Goal: Task Accomplishment & Management: Manage account settings

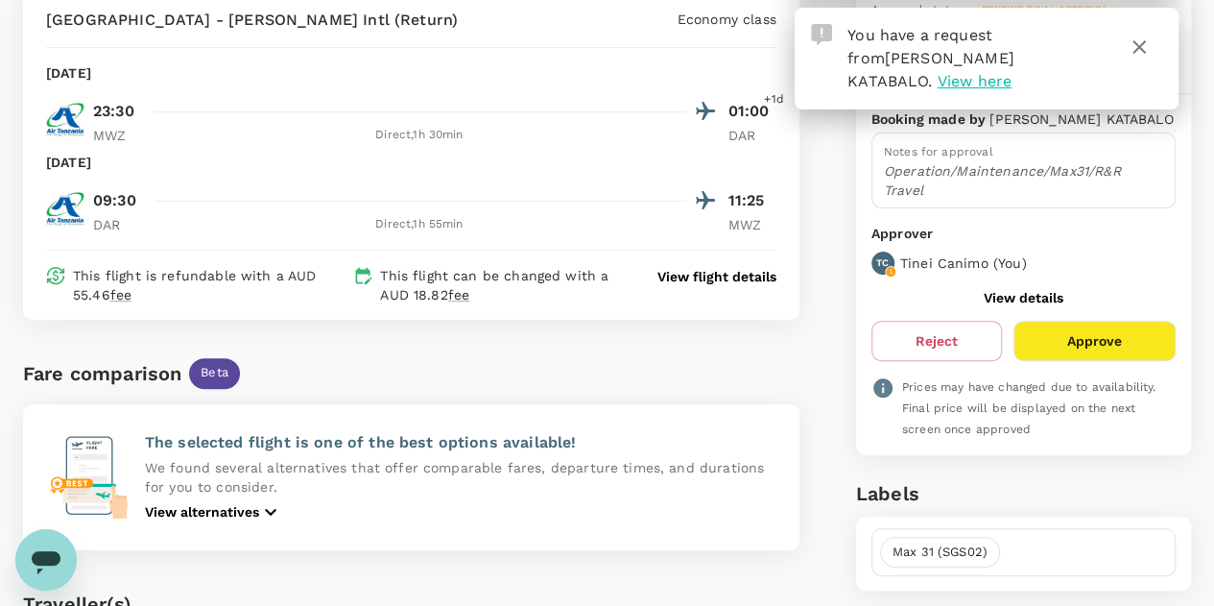
scroll to position [192, 0]
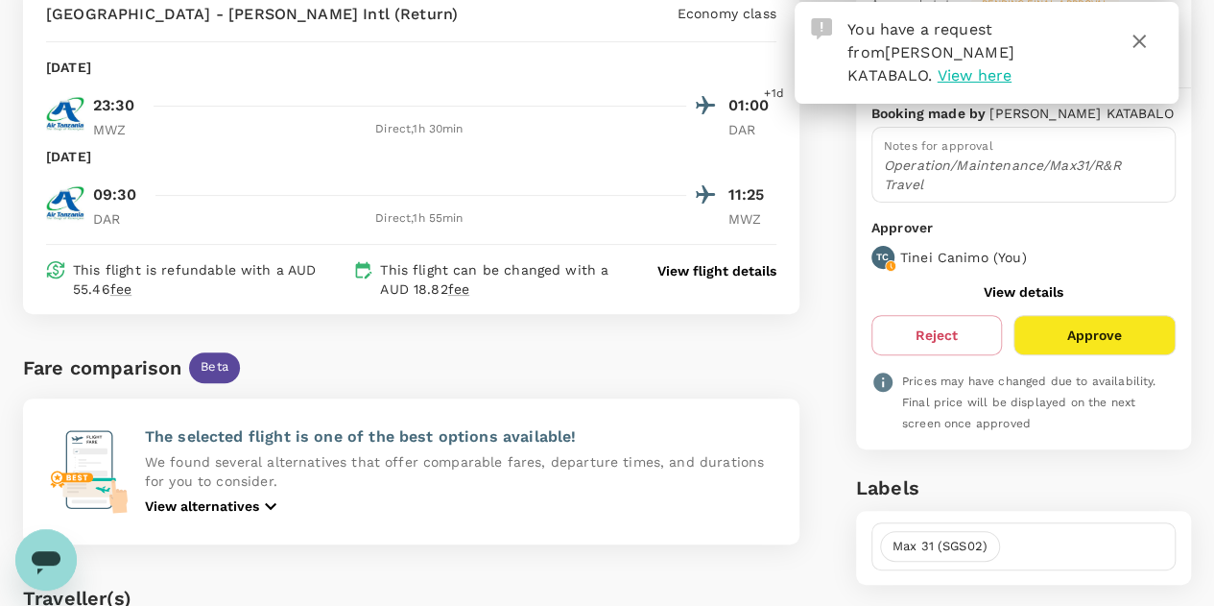
click at [1089, 315] on button "Approve" at bounding box center [1095, 335] width 162 height 40
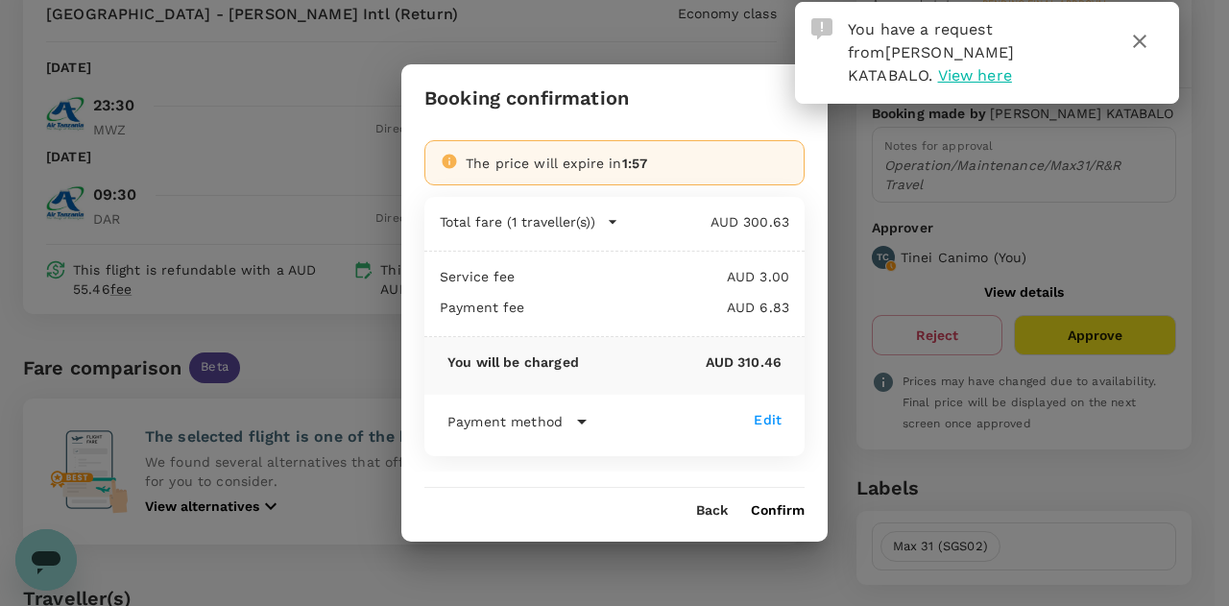
click at [778, 503] on button "Confirm" at bounding box center [778, 510] width 54 height 15
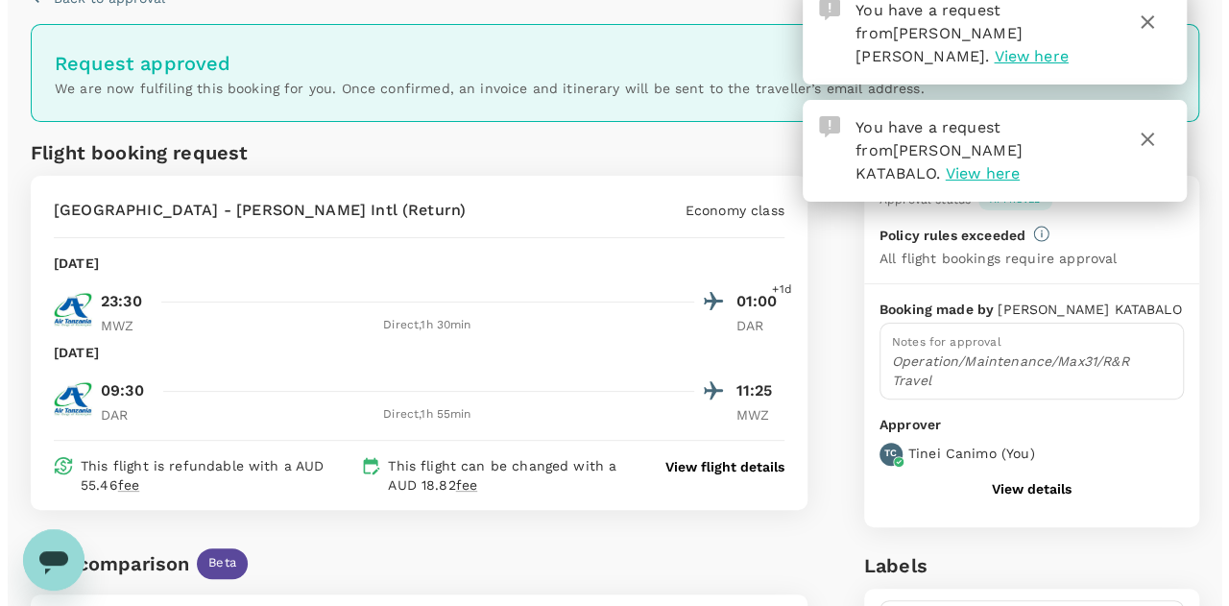
scroll to position [0, 0]
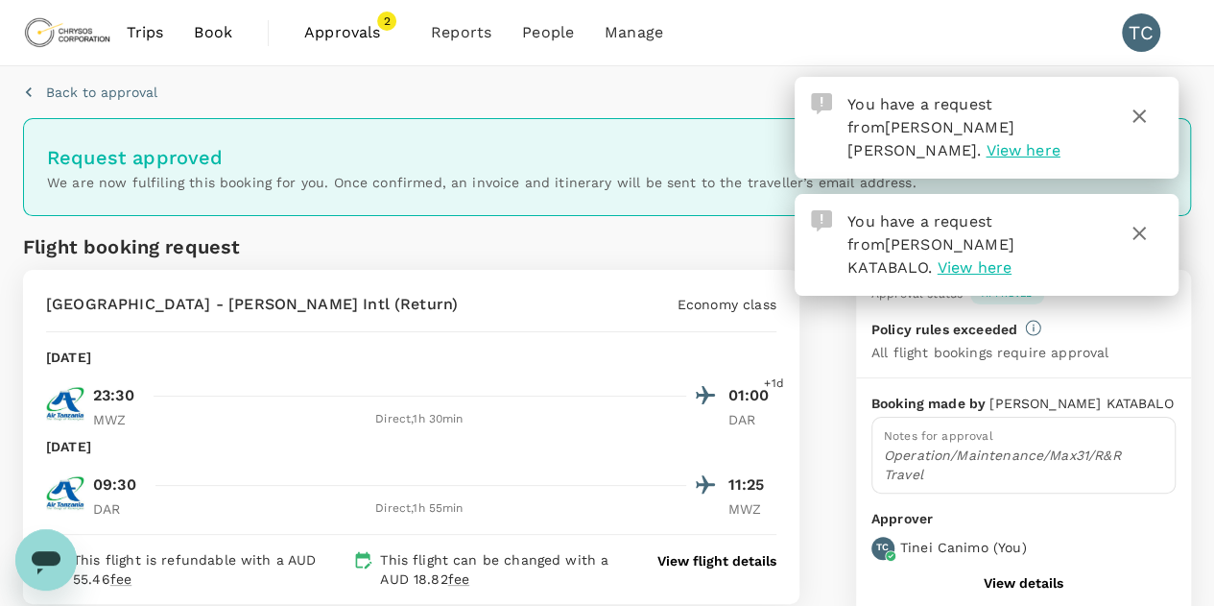
click at [986, 141] on span "View here" at bounding box center [1023, 150] width 74 height 18
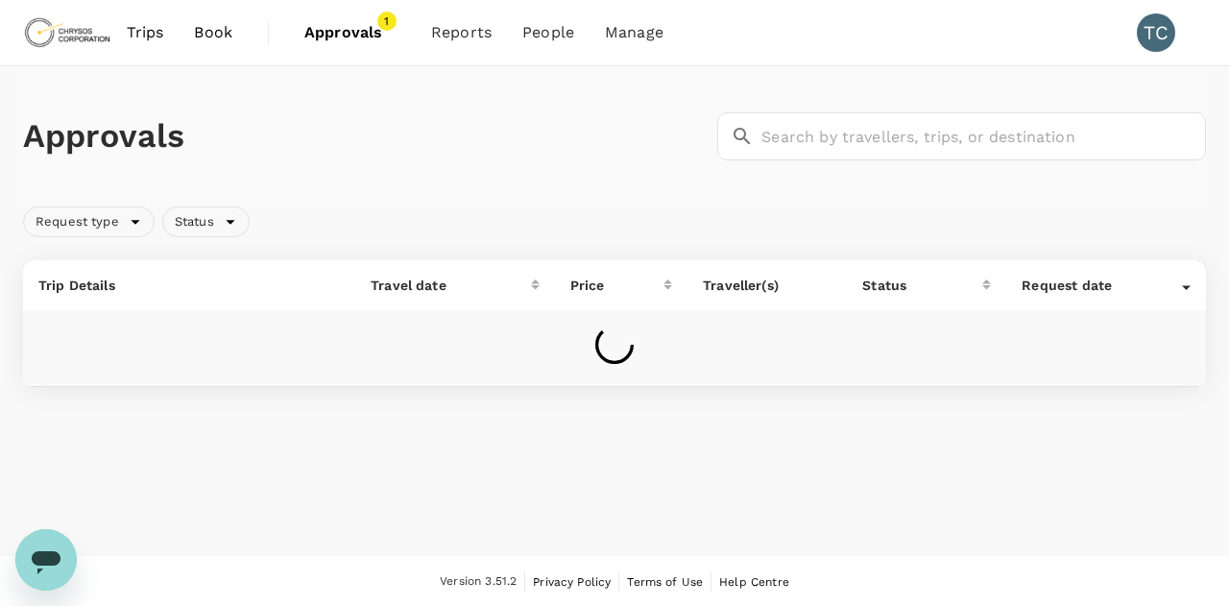
click at [347, 23] on span "Approvals" at bounding box center [352, 32] width 96 height 23
click at [345, 26] on span "Approvals" at bounding box center [352, 32] width 96 height 23
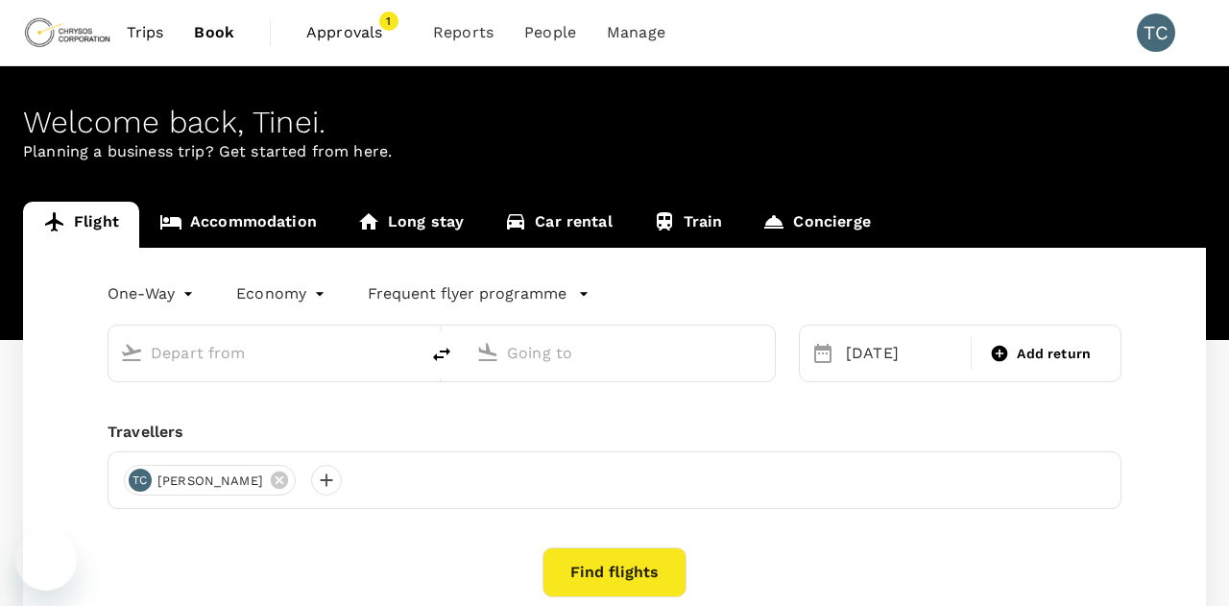
type input "OR Tambo Intl (JNB)"
type input "[GEOGRAPHIC_DATA] ([GEOGRAPHIC_DATA])"
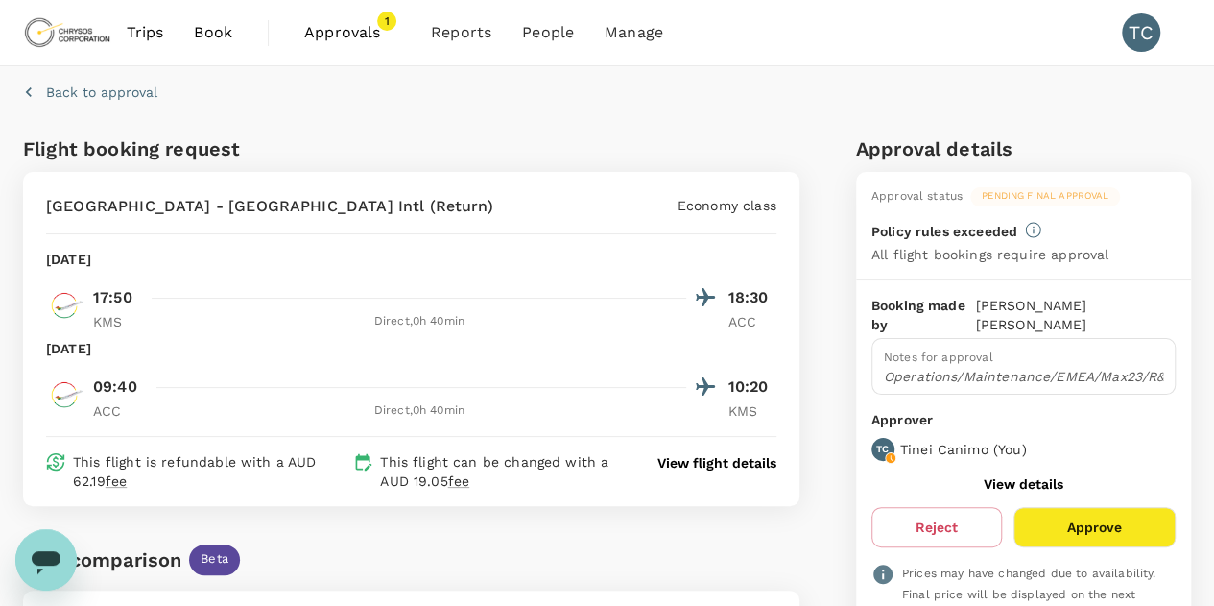
scroll to position [192, 0]
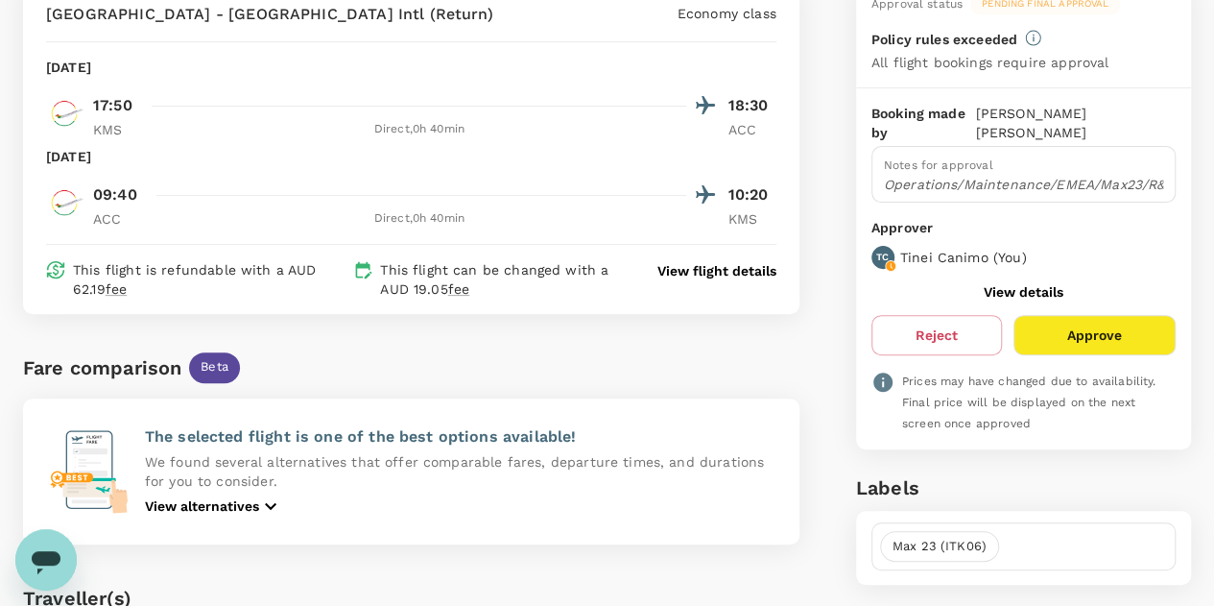
click at [1099, 315] on button "Approve" at bounding box center [1095, 335] width 162 height 40
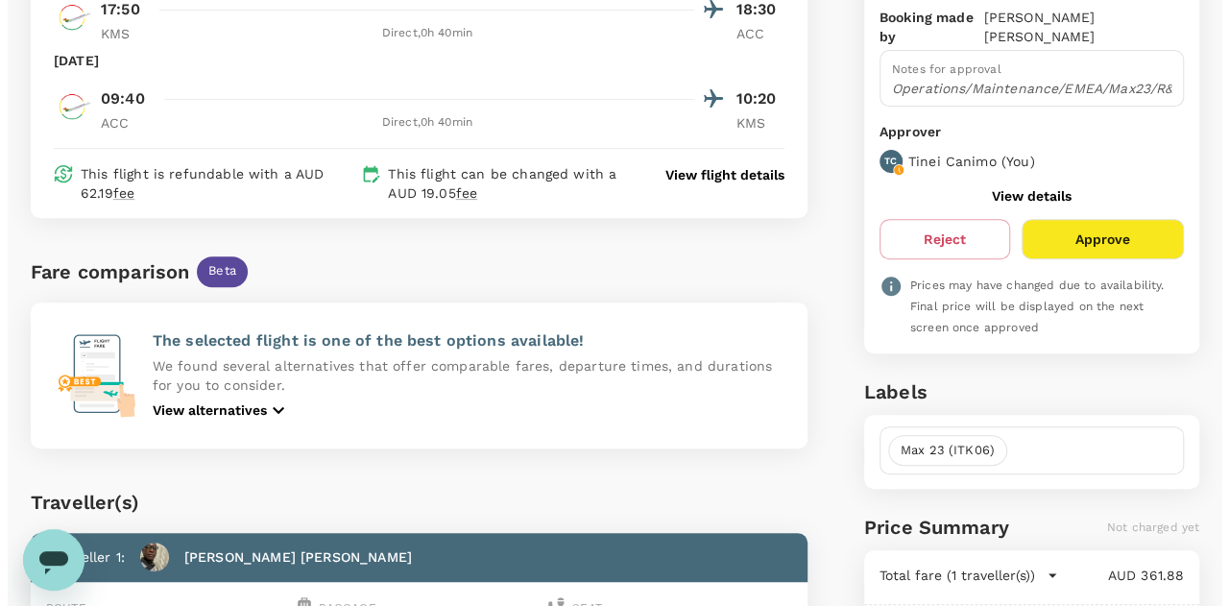
scroll to position [480, 0]
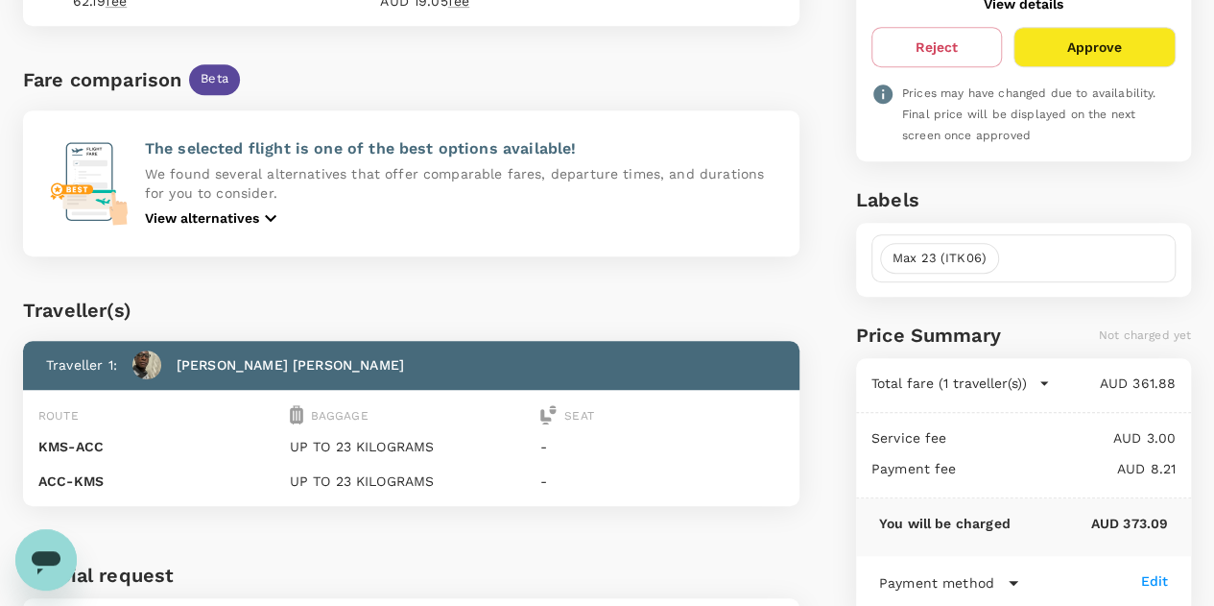
click at [1089, 27] on button "Approve" at bounding box center [1095, 47] width 162 height 40
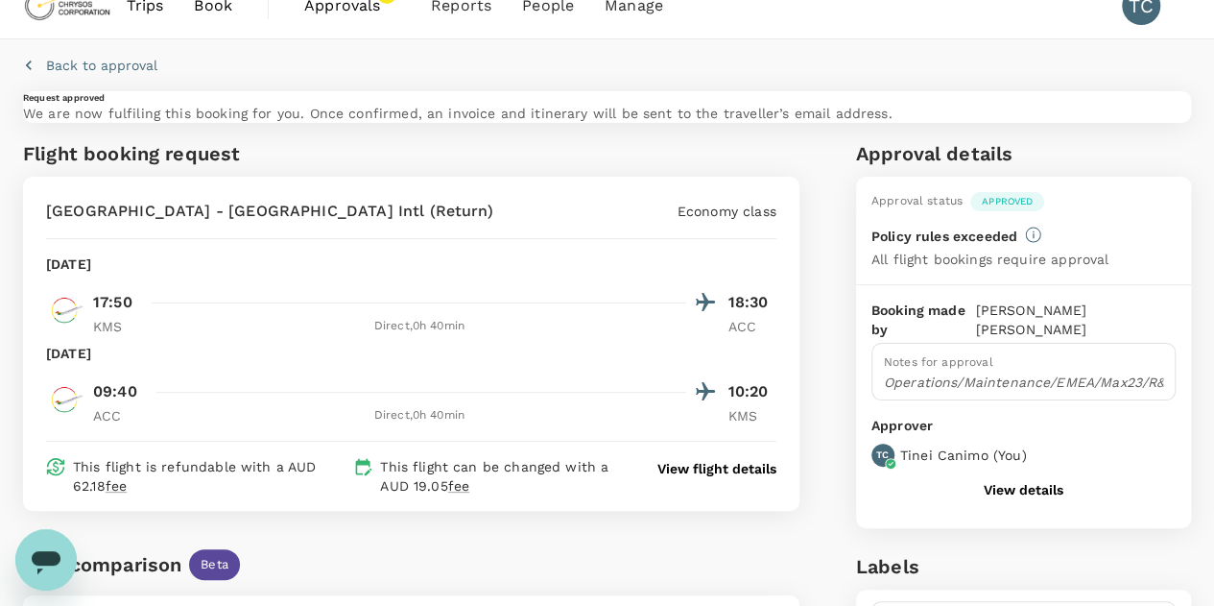
scroll to position [0, 0]
